Goal: Information Seeking & Learning: Learn about a topic

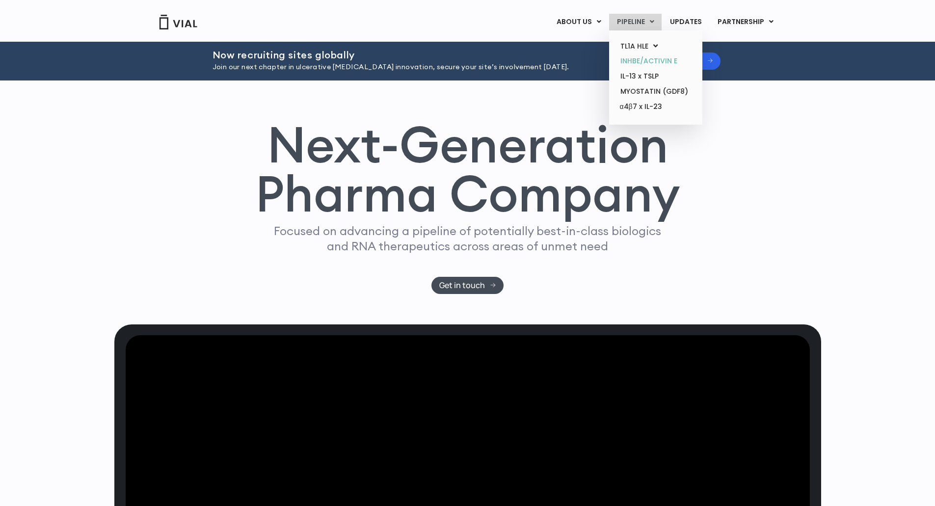
click at [638, 58] on link "INHBE/ACTIVIN E" at bounding box center [656, 61] width 86 height 15
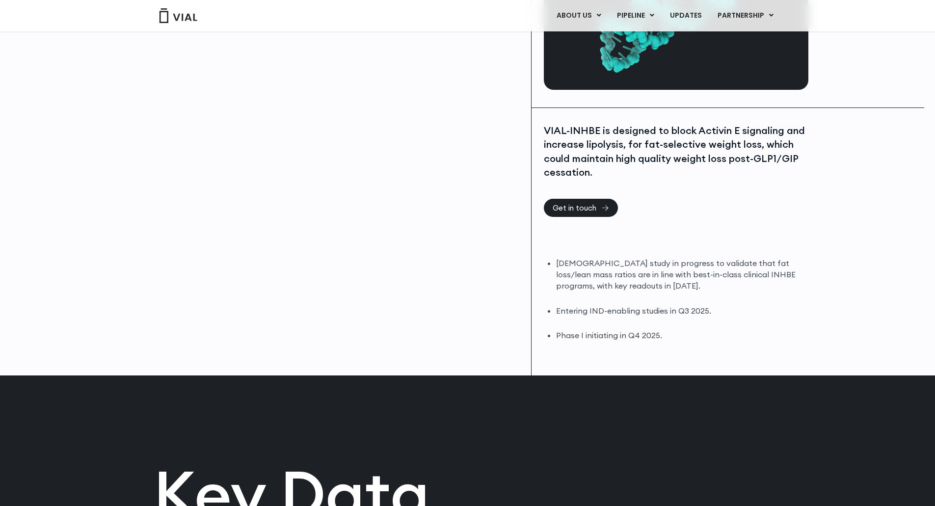
scroll to position [147, 0]
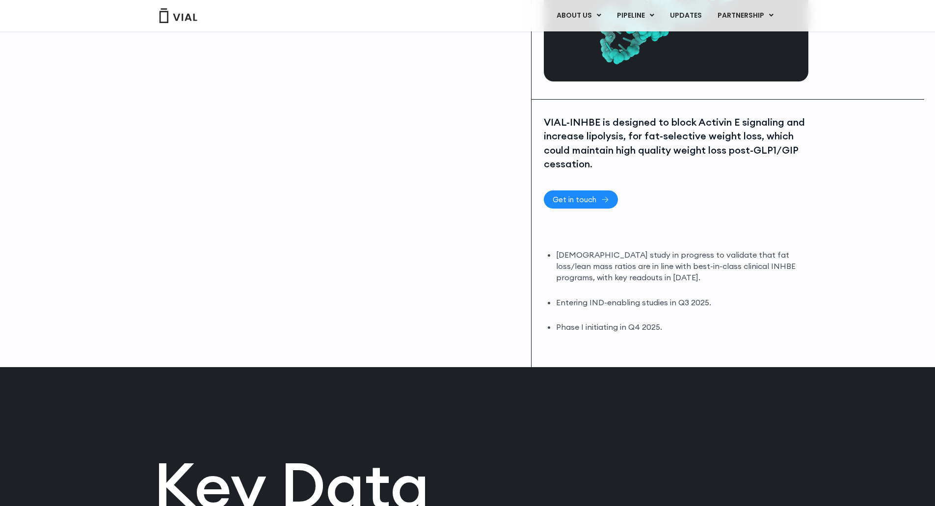
click at [593, 198] on span "Get in touch" at bounding box center [575, 199] width 44 height 7
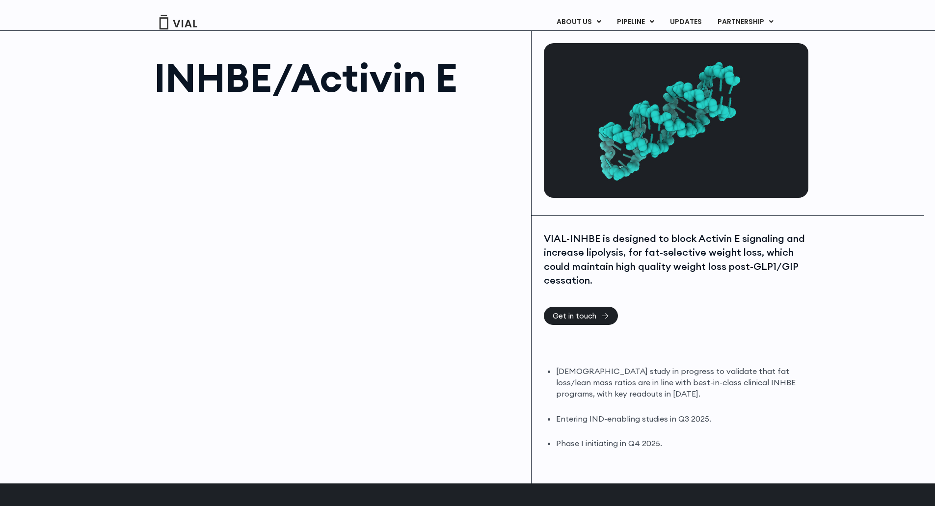
scroll to position [0, 0]
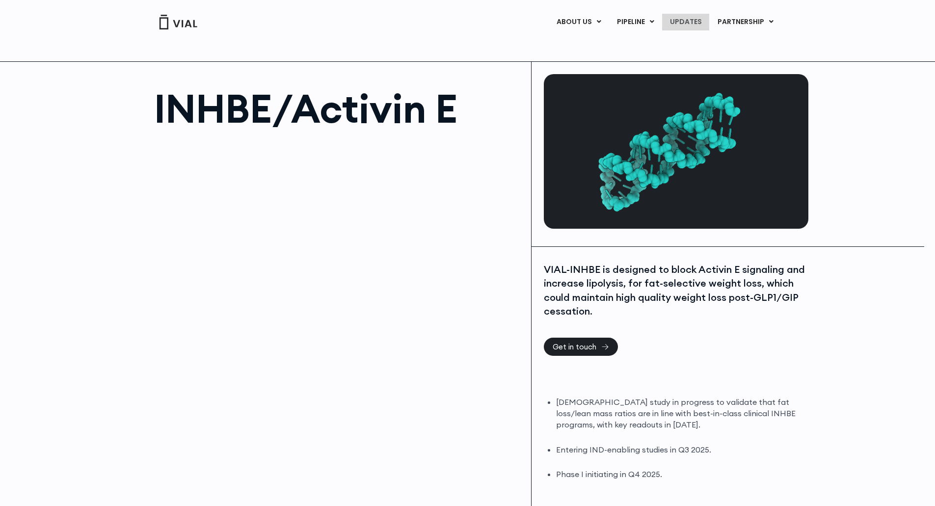
click at [692, 22] on link "UPDATES" at bounding box center [685, 22] width 47 height 17
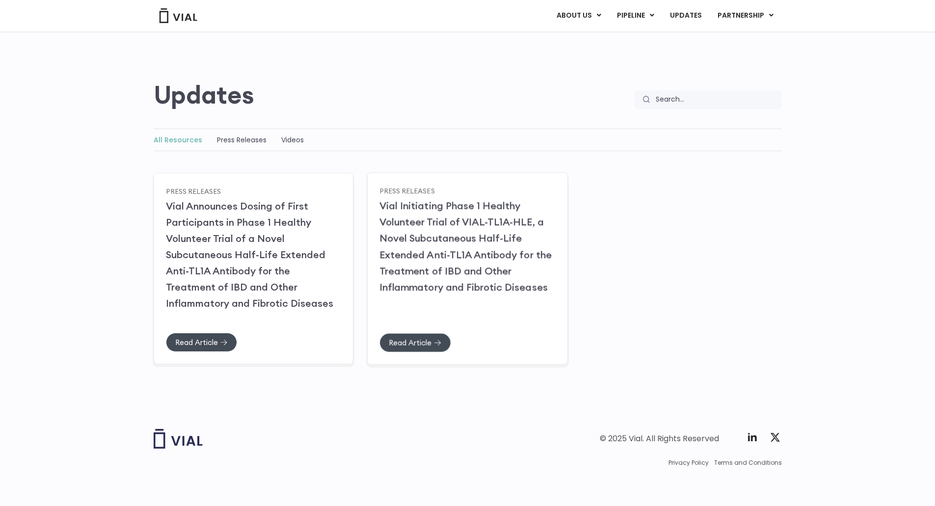
scroll to position [40, 0]
click at [234, 135] on link "Press Releases" at bounding box center [242, 140] width 50 height 10
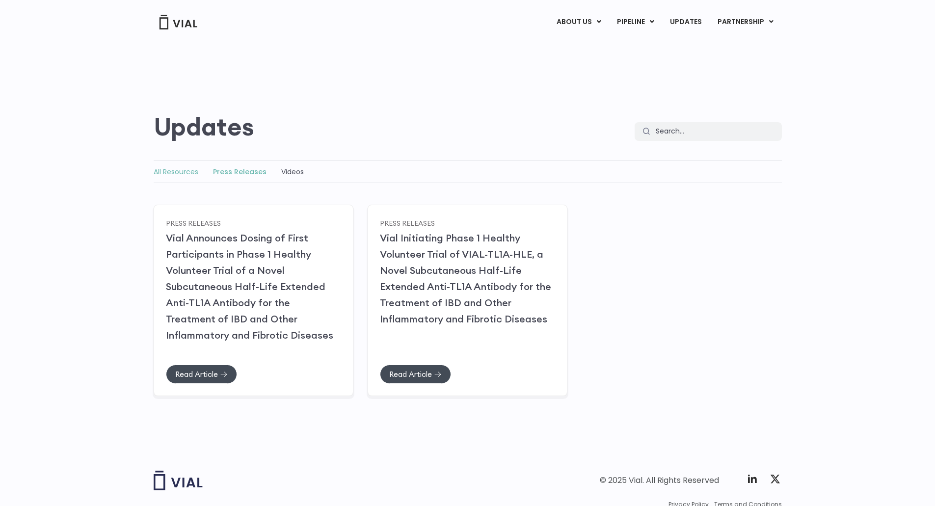
click at [173, 171] on link "All Resources" at bounding box center [176, 172] width 45 height 10
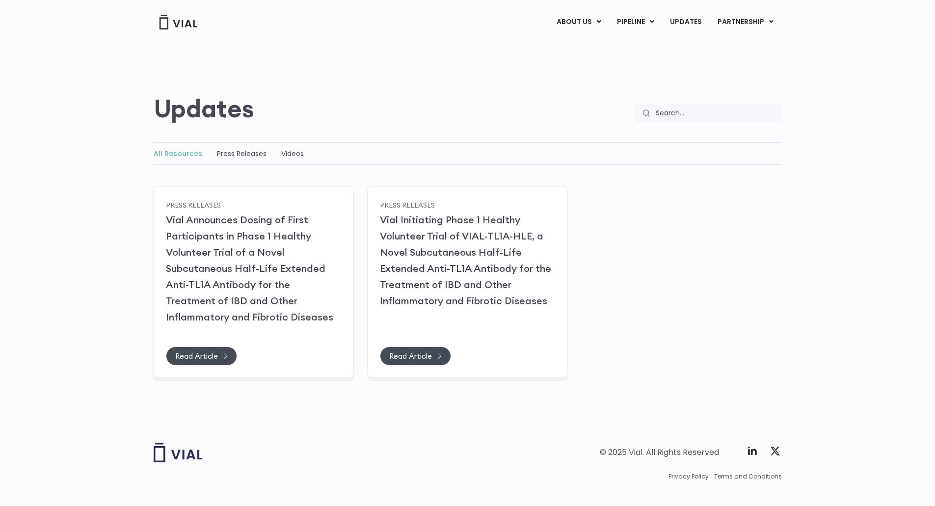
scroll to position [40, 0]
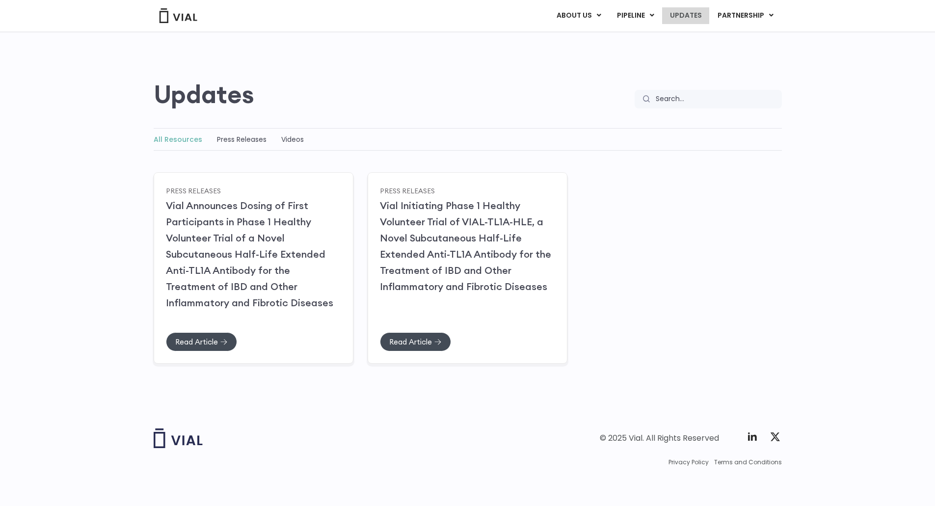
click at [693, 19] on link "UPDATES" at bounding box center [685, 15] width 47 height 17
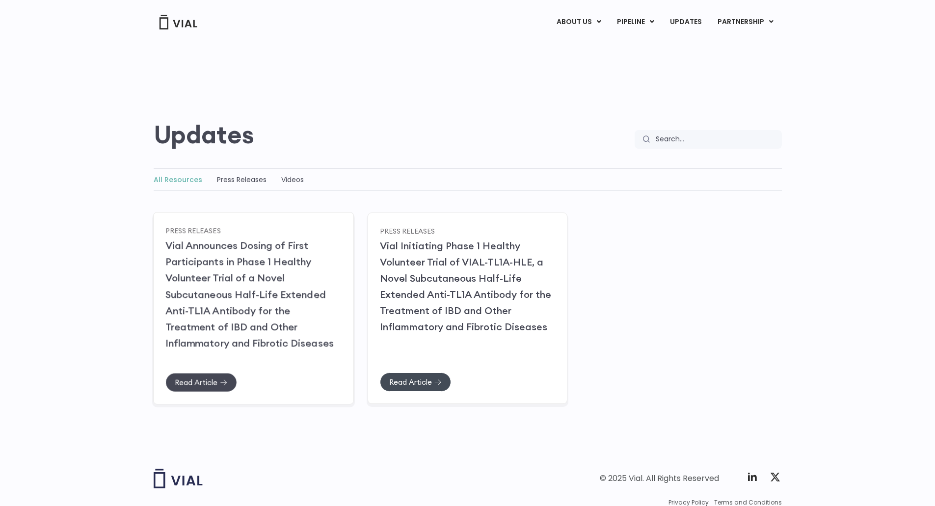
click at [202, 381] on span "Read Article" at bounding box center [196, 381] width 43 height 7
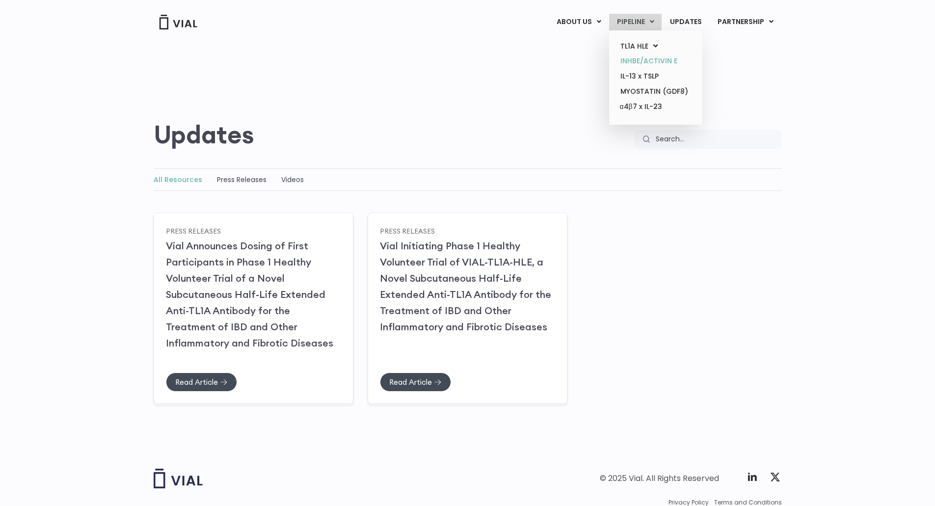
click at [637, 57] on link "INHBE/ACTIVIN E" at bounding box center [656, 61] width 86 height 15
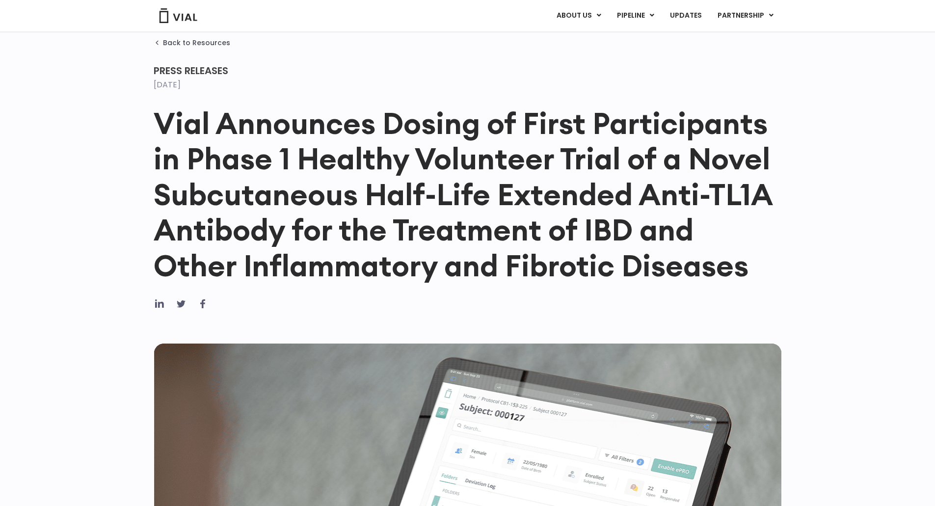
scroll to position [49, 0]
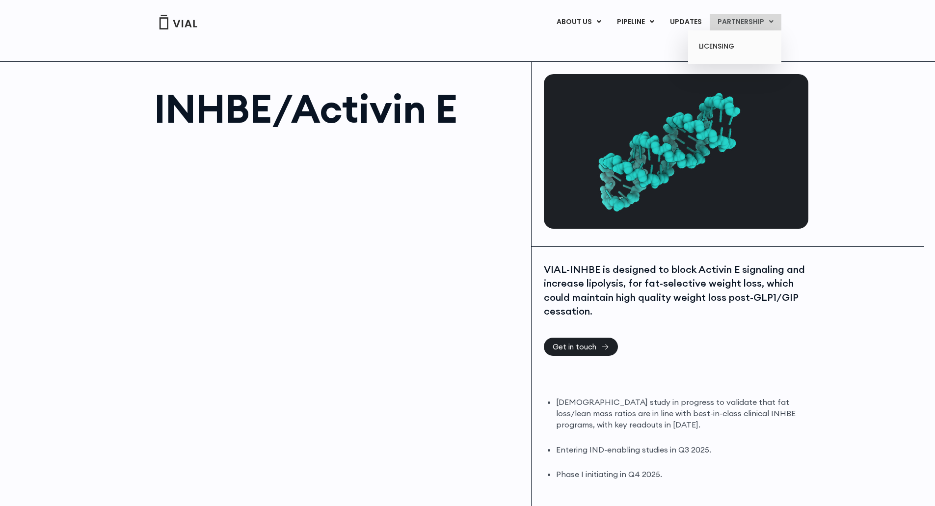
click at [755, 16] on link "PARTNERSHIP" at bounding box center [746, 22] width 72 height 17
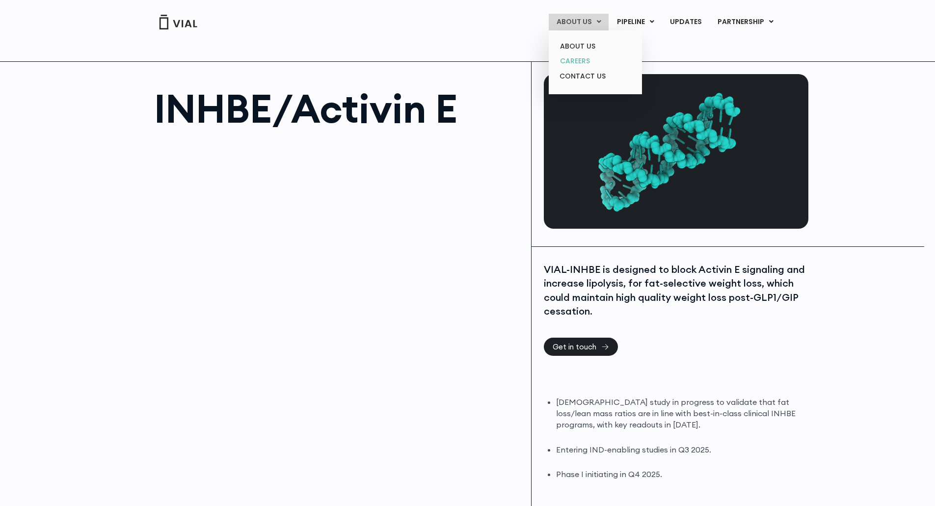
click at [589, 57] on link "CAREERS" at bounding box center [595, 61] width 86 height 15
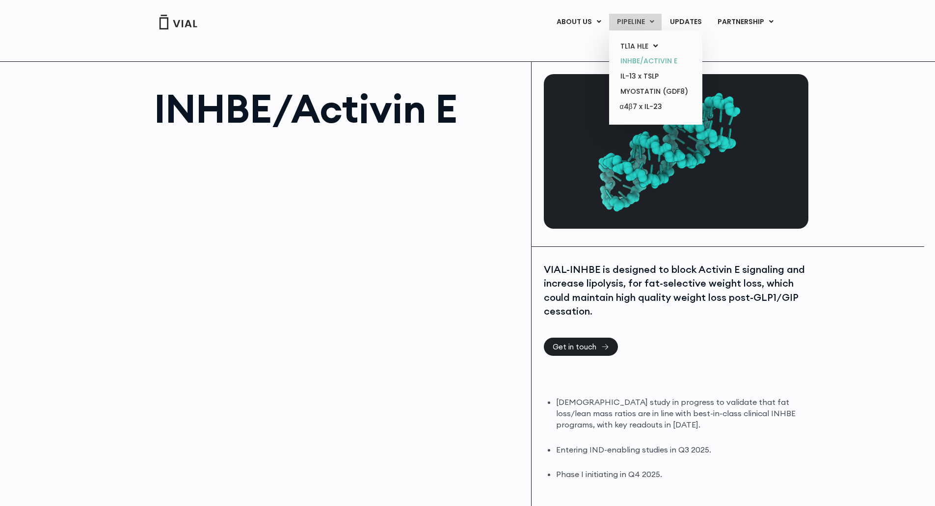
click at [635, 62] on link "INHBE/ACTIVIN E" at bounding box center [656, 61] width 86 height 15
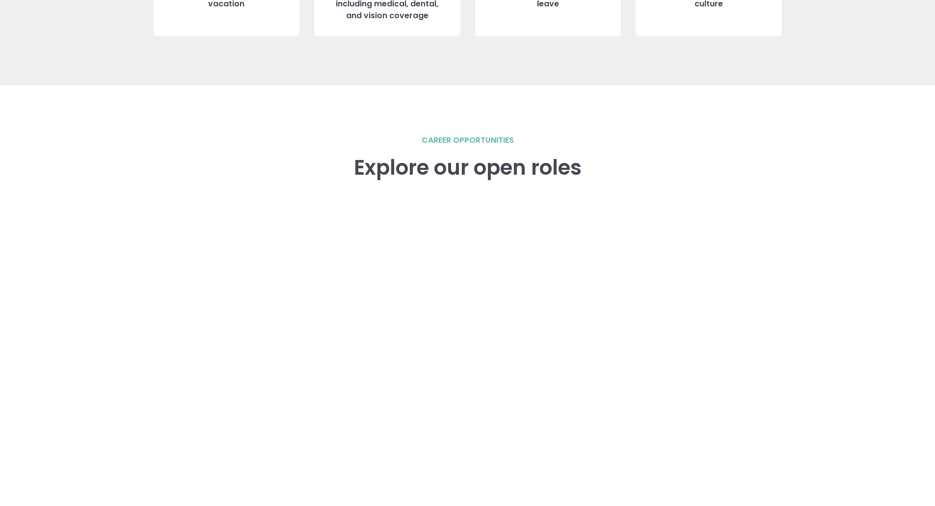
scroll to position [1276, 0]
